Goal: Task Accomplishment & Management: Use online tool/utility

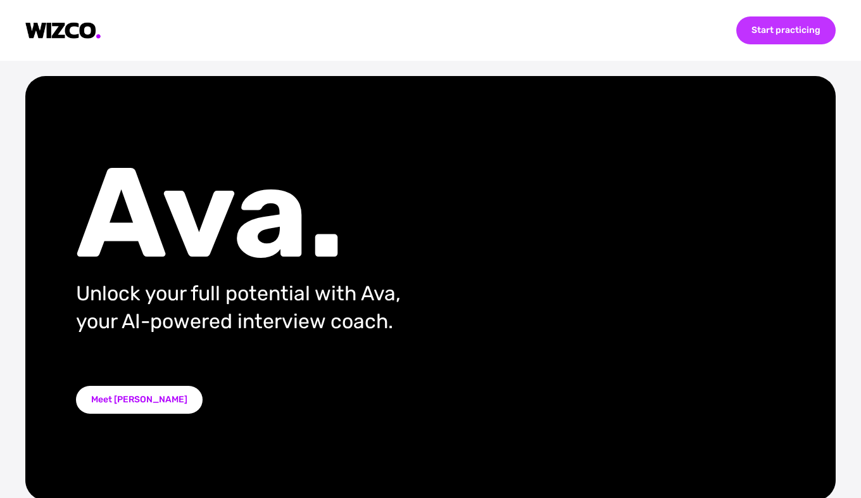
click at [784, 35] on div "Start practicing" at bounding box center [786, 30] width 99 height 28
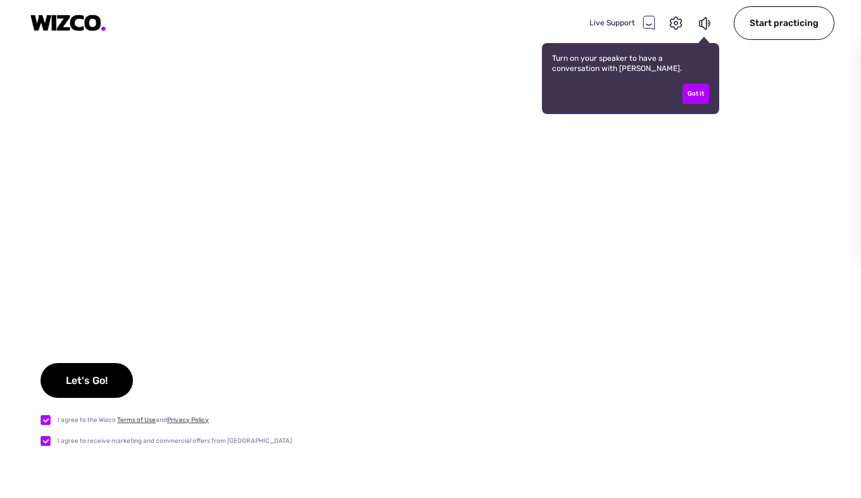
checkbox input "true"
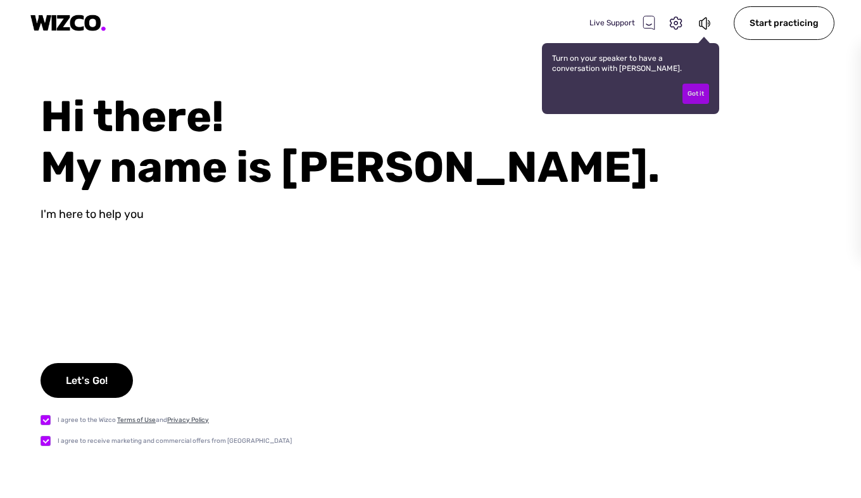
click at [699, 101] on div "Got it" at bounding box center [696, 94] width 27 height 20
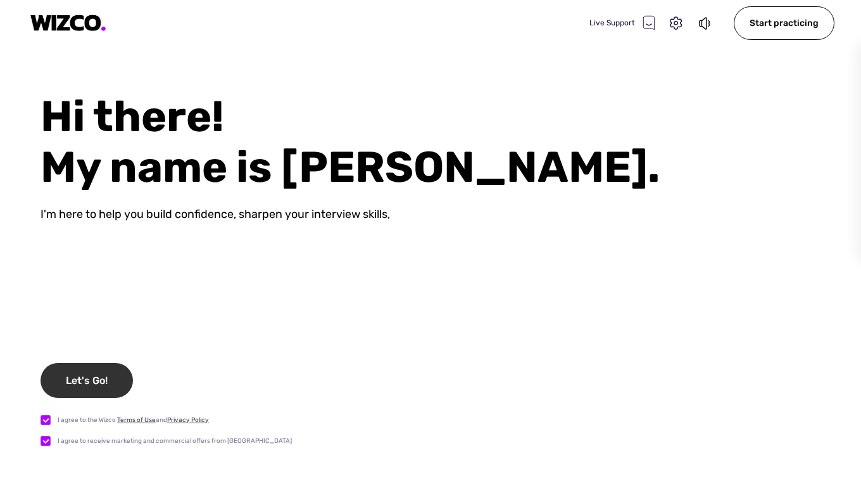
click at [101, 374] on div "Let's Go!" at bounding box center [87, 380] width 92 height 35
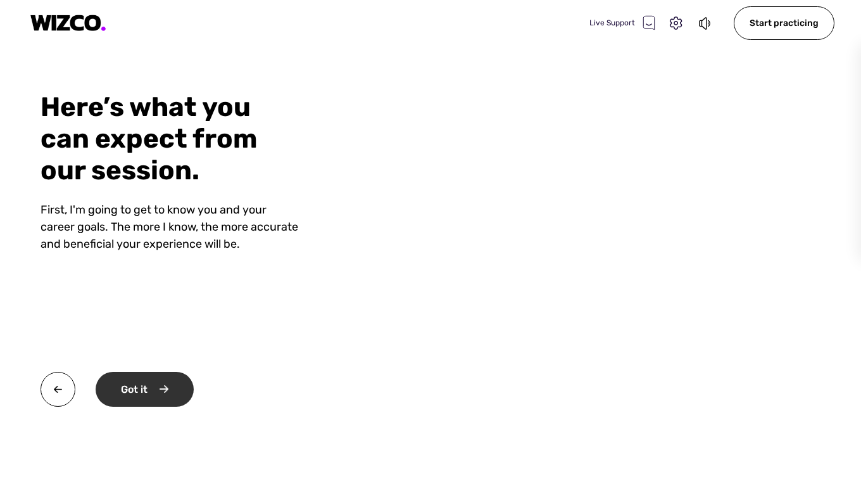
click at [154, 393] on div "Got it" at bounding box center [145, 389] width 98 height 35
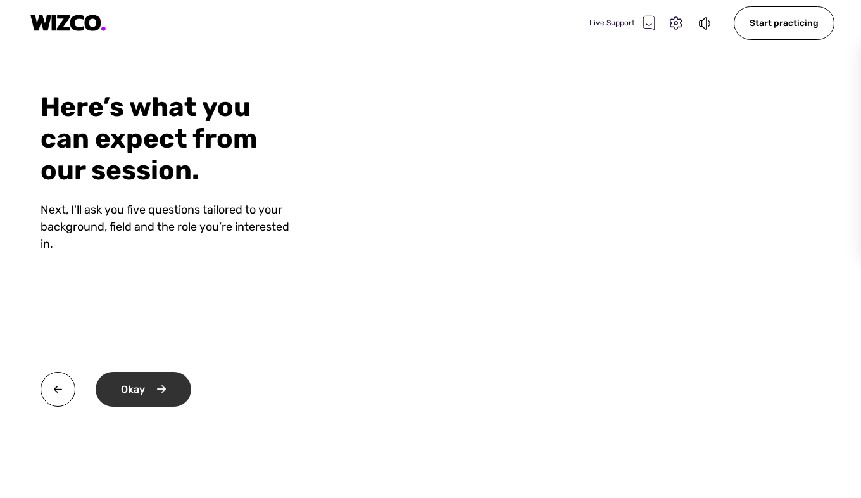
click at [154, 393] on div "Okay" at bounding box center [144, 389] width 96 height 35
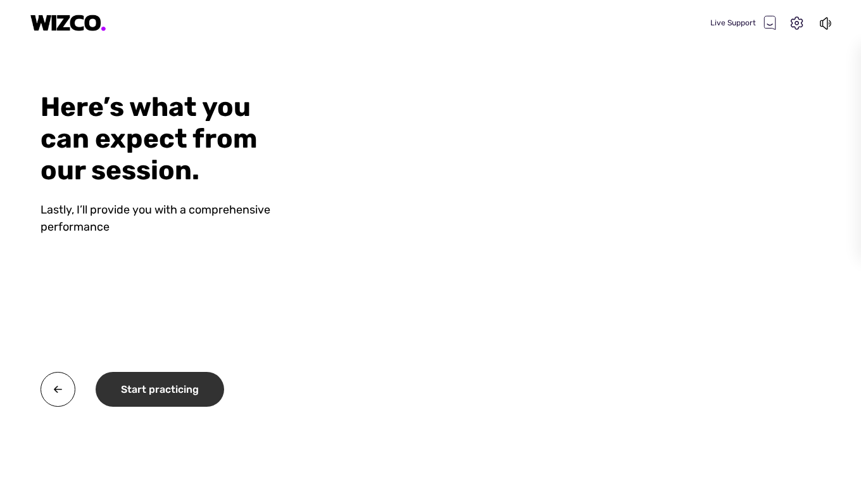
click at [154, 393] on div "Start practicing" at bounding box center [160, 389] width 129 height 35
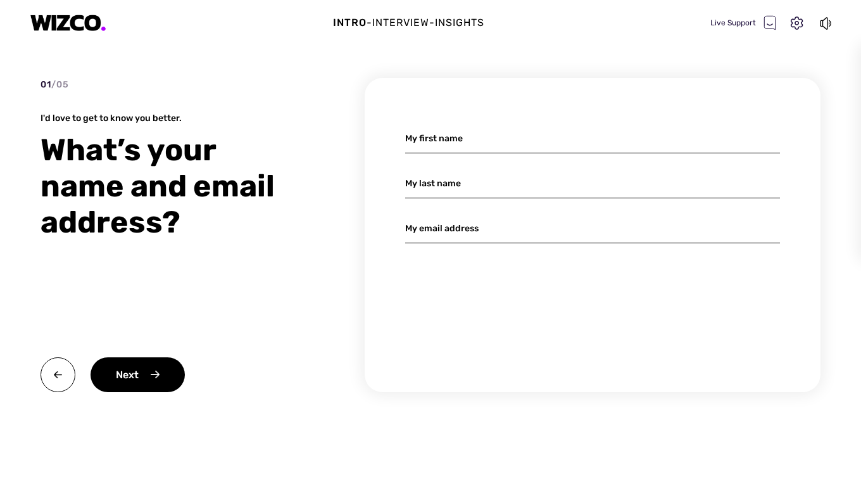
click at [154, 393] on div "01 / 05 I'd love to get to know you better. What’s your name and email address?…" at bounding box center [431, 258] width 780 height 360
click at [436, 147] on input at bounding box center [592, 139] width 375 height 30
type input "Kartavya"
type input "[PERSON_NAME]"
type input "[EMAIL_ADDRESS][DOMAIN_NAME]"
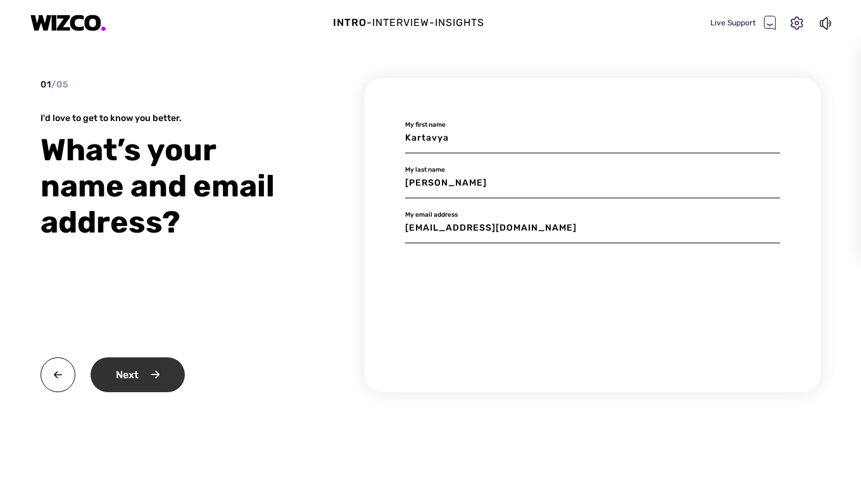
click at [143, 372] on div "Next" at bounding box center [138, 374] width 94 height 35
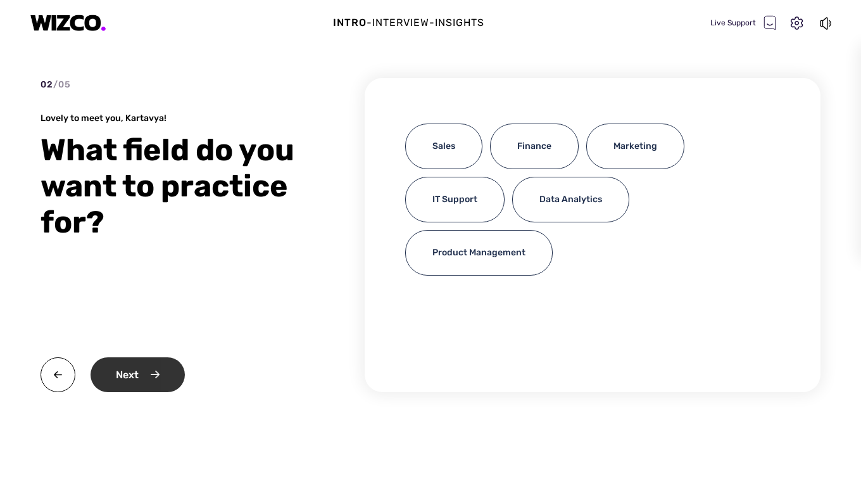
click at [149, 384] on div "Next" at bounding box center [138, 374] width 94 height 35
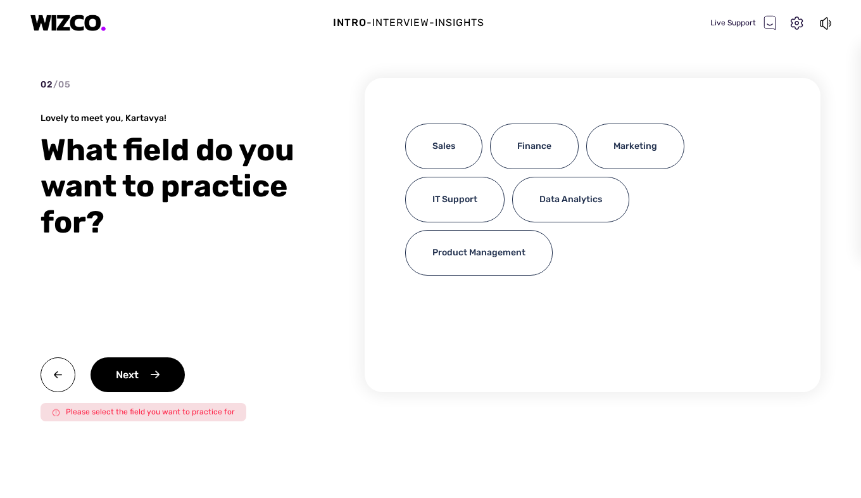
click at [559, 324] on div "Sales Finance Marketing IT Support Data Analytics Product Management" at bounding box center [593, 235] width 456 height 314
click at [445, 144] on div "Sales" at bounding box center [443, 147] width 77 height 46
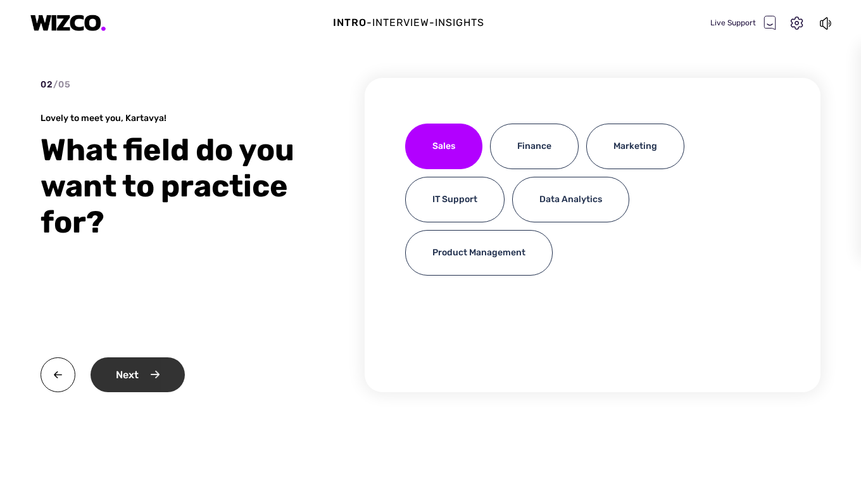
click at [150, 371] on div "Next" at bounding box center [138, 374] width 94 height 35
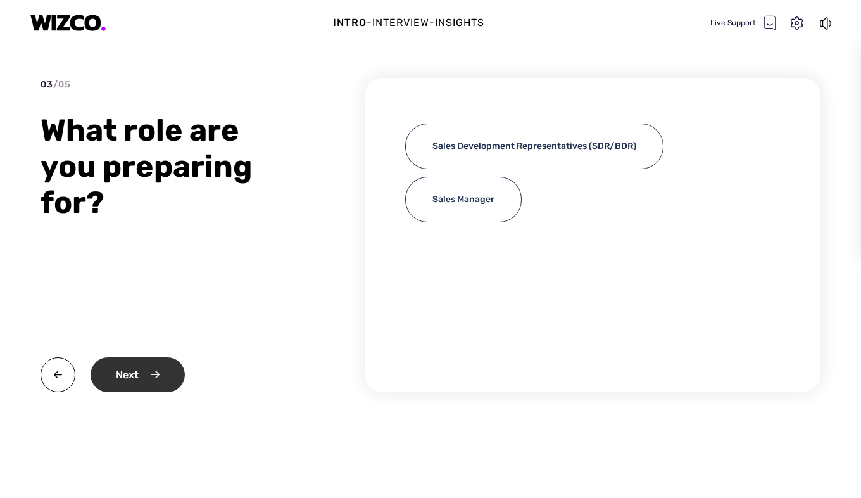
click at [118, 383] on div "Next" at bounding box center [138, 374] width 94 height 35
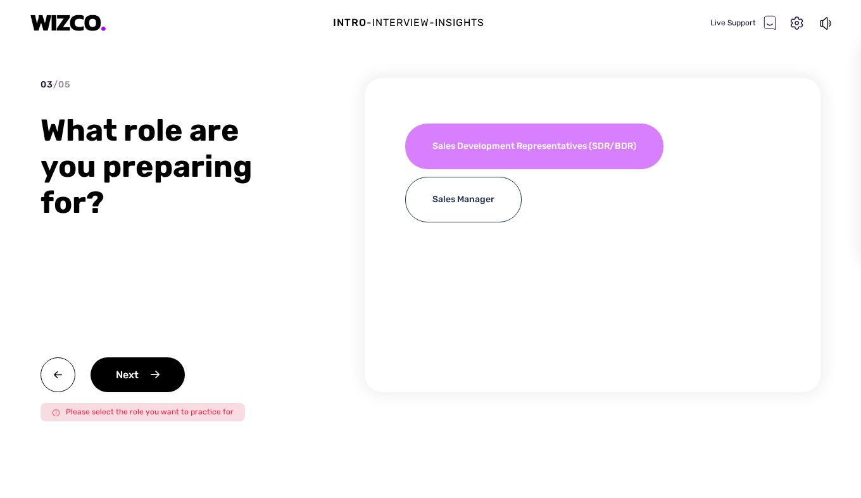
click at [564, 149] on div "Sales Development Representatives (SDR/BDR)" at bounding box center [534, 147] width 258 height 46
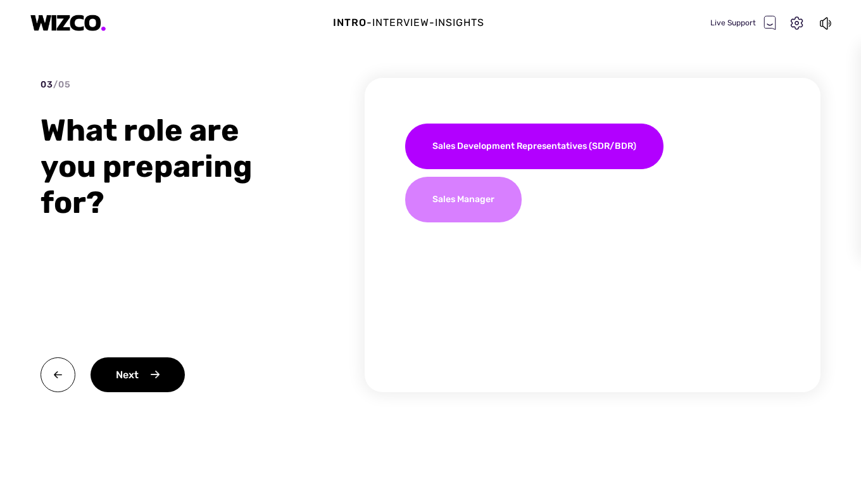
click at [460, 219] on div "Sales Manager" at bounding box center [463, 200] width 117 height 46
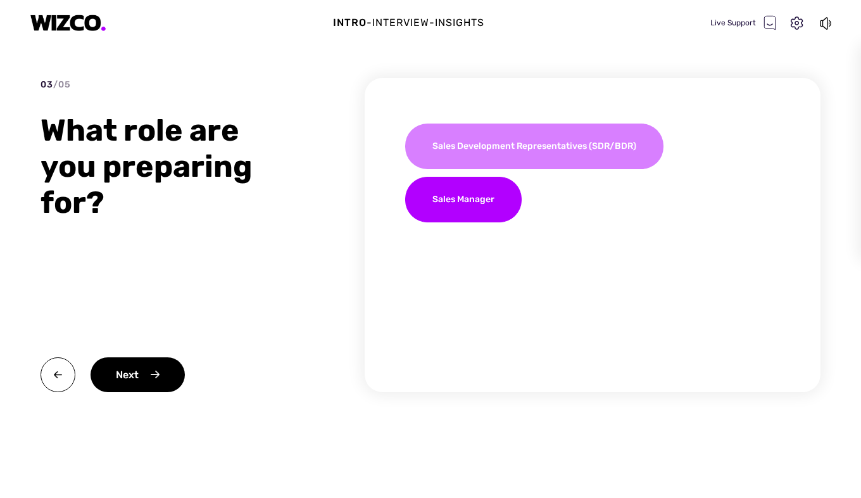
click at [533, 142] on div "Sales Development Representatives (SDR/BDR)" at bounding box center [534, 147] width 258 height 46
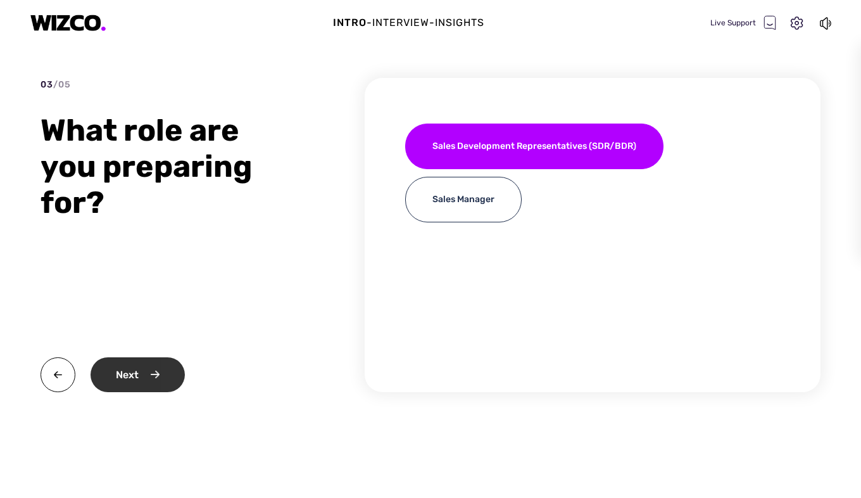
click at [142, 383] on div "Next" at bounding box center [138, 374] width 94 height 35
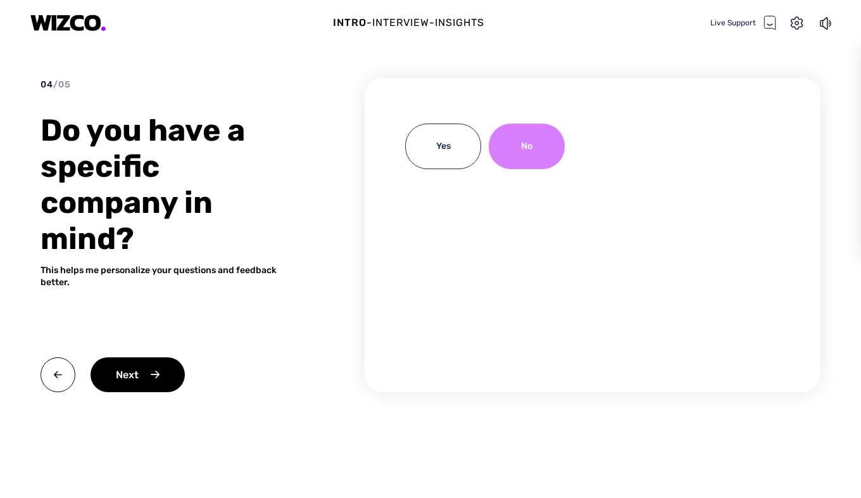
click at [538, 130] on div "No" at bounding box center [527, 147] width 76 height 46
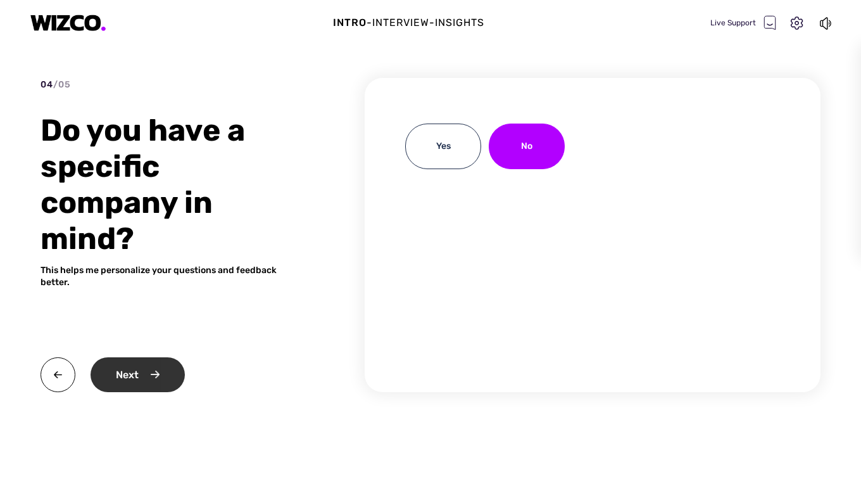
click at [137, 371] on div "Next" at bounding box center [138, 374] width 94 height 35
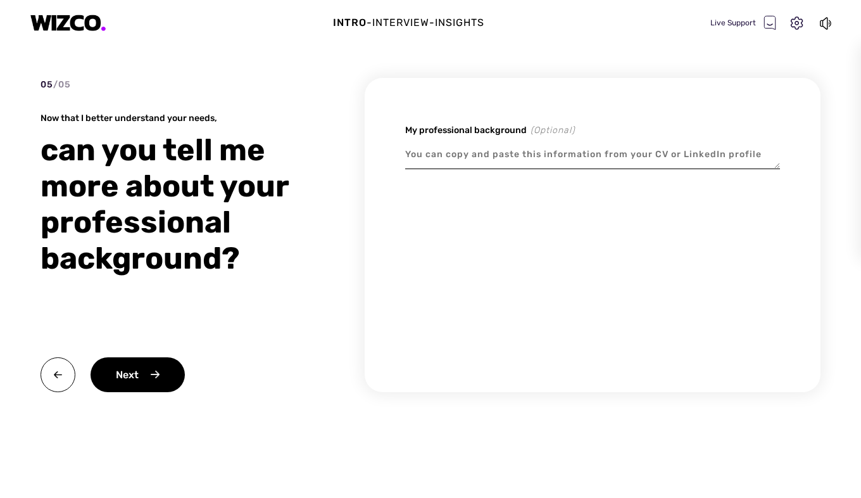
drag, startPoint x: 321, startPoint y: 9, endPoint x: 251, endPoint y: 61, distance: 87.3
click at [251, 61] on div "Intro - Interview - Insights Live Support 05 / 05 Now that I better understand …" at bounding box center [430, 249] width 861 height 498
click at [162, 371] on div "Next" at bounding box center [138, 374] width 94 height 35
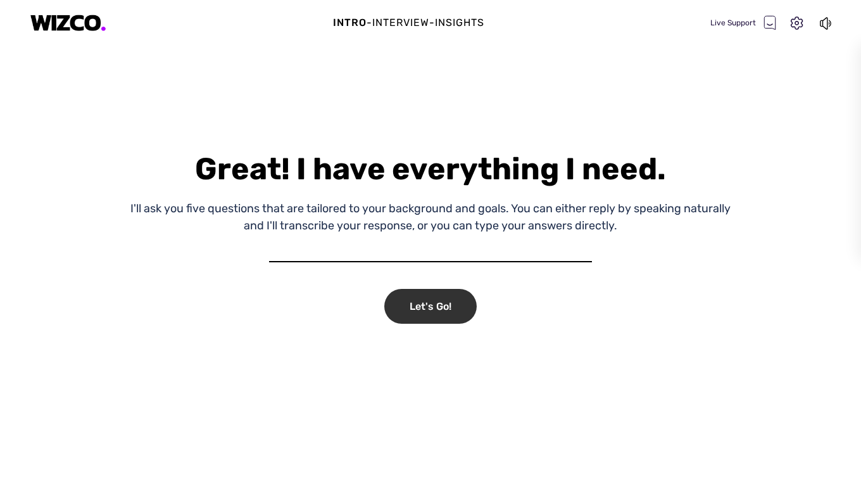
click at [414, 289] on div "Let's Go!" at bounding box center [430, 306] width 92 height 35
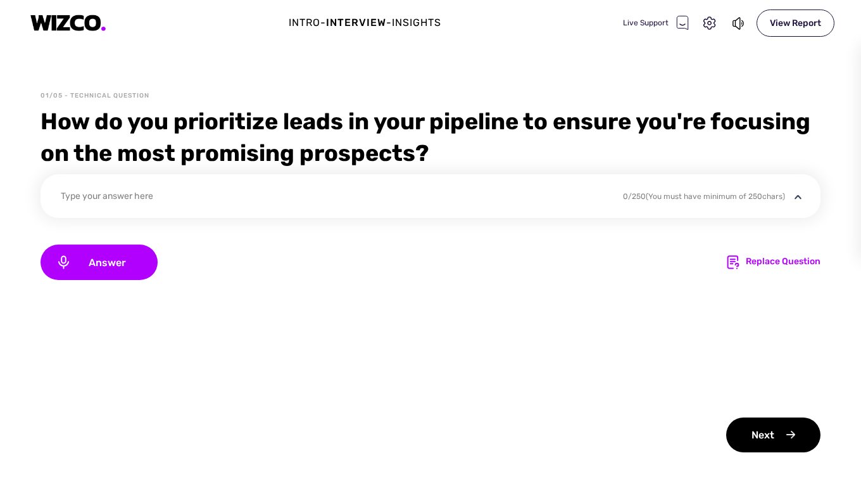
click at [77, 20] on img at bounding box center [68, 23] width 76 height 17
click at [713, 24] on icon at bounding box center [710, 23] width 16 height 16
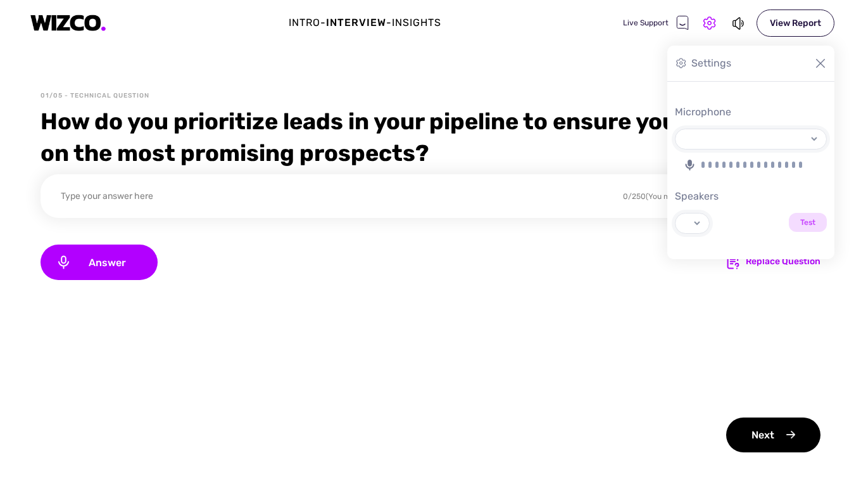
select select "default"
click at [618, 245] on div "Answer Replace Question" at bounding box center [431, 261] width 780 height 35
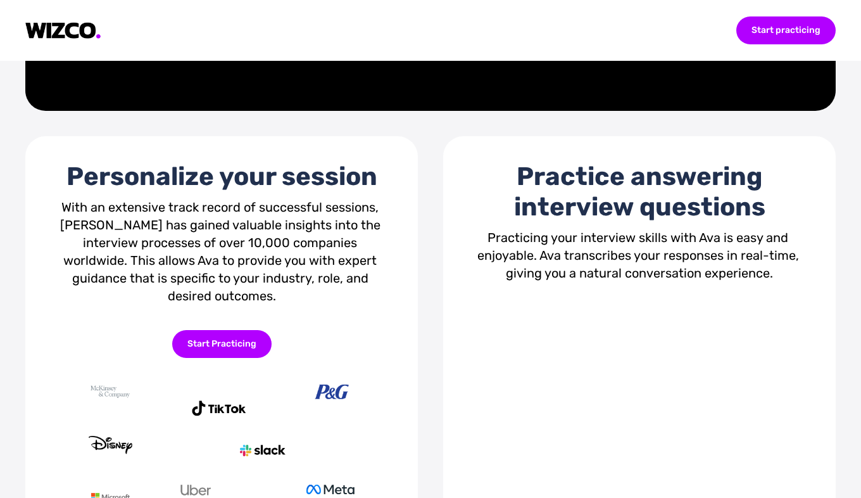
scroll to position [371, 0]
